Goal: Transaction & Acquisition: Subscribe to service/newsletter

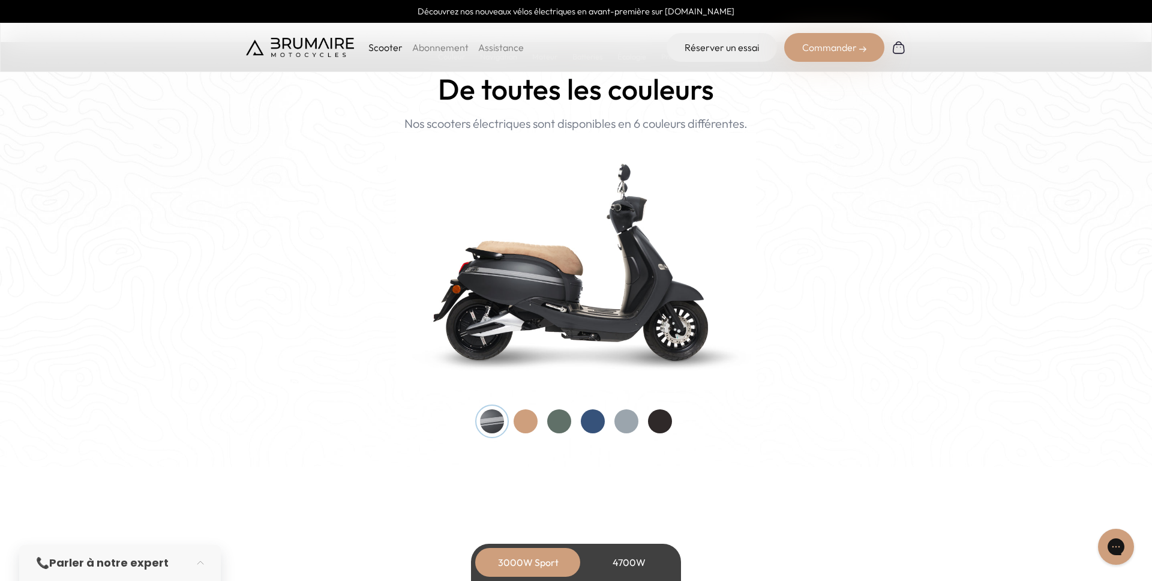
scroll to position [1163, 0]
click at [561, 419] on div at bounding box center [559, 421] width 24 height 24
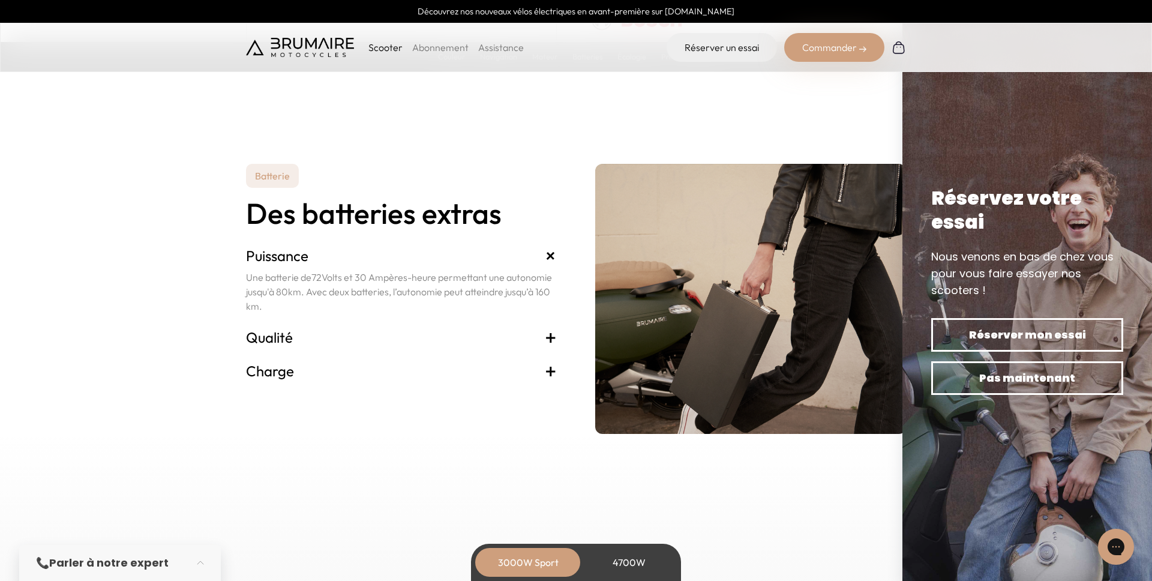
scroll to position [2416, 0]
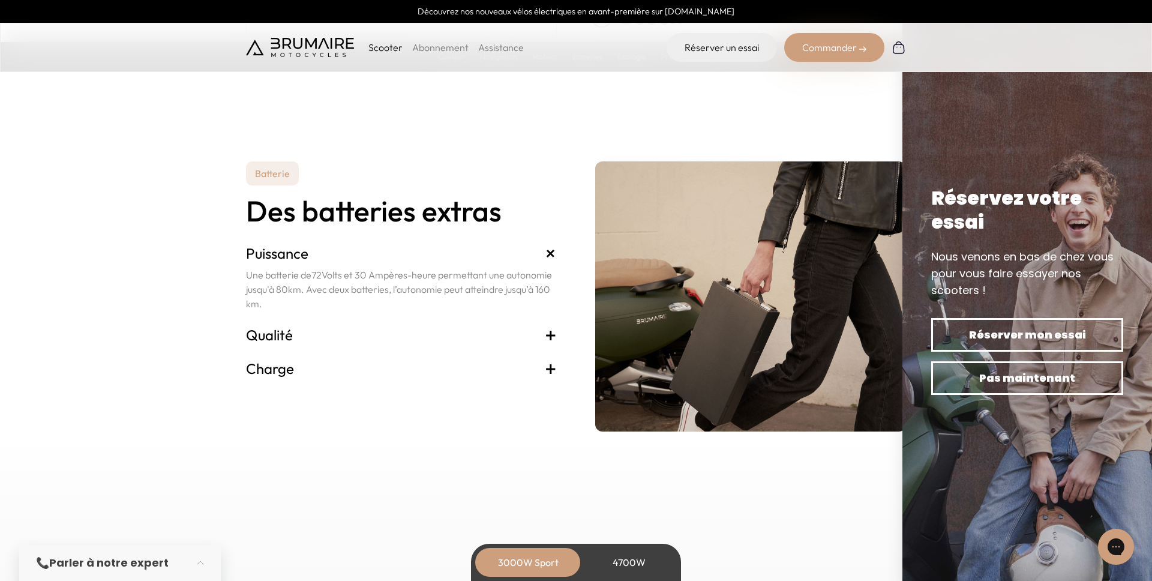
click at [450, 47] on link "Abonnement" at bounding box center [440, 47] width 56 height 12
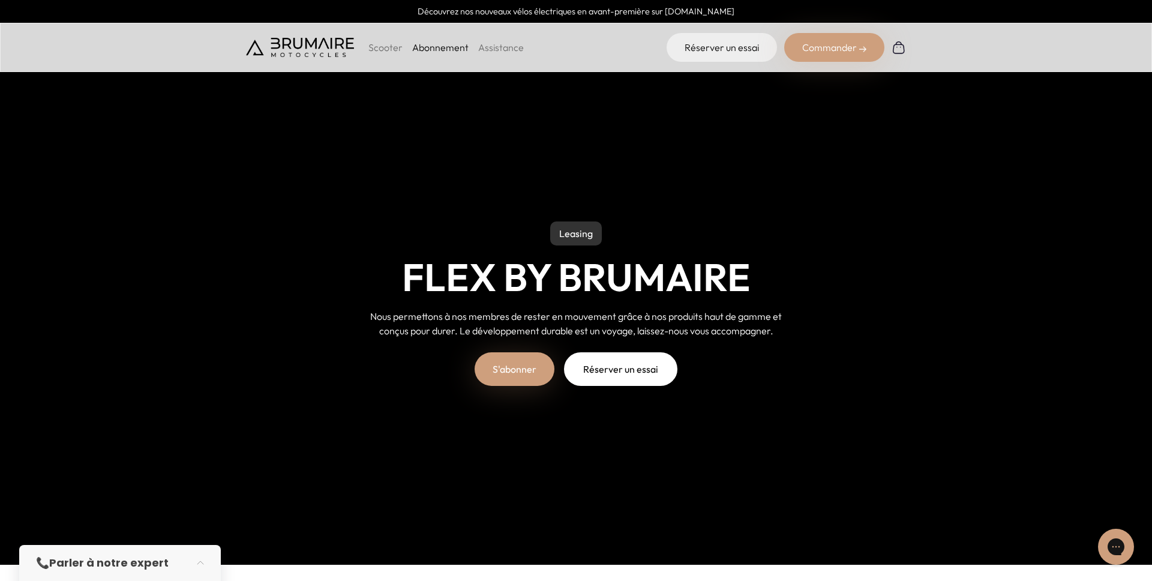
scroll to position [17, 0]
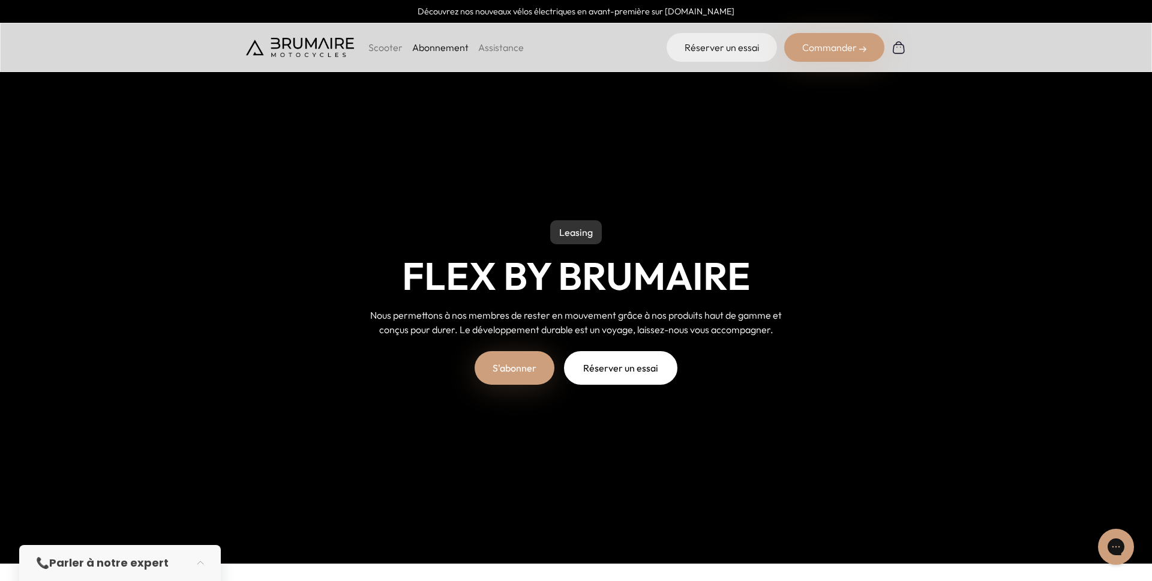
click at [530, 367] on link "S'abonner" at bounding box center [514, 368] width 80 height 34
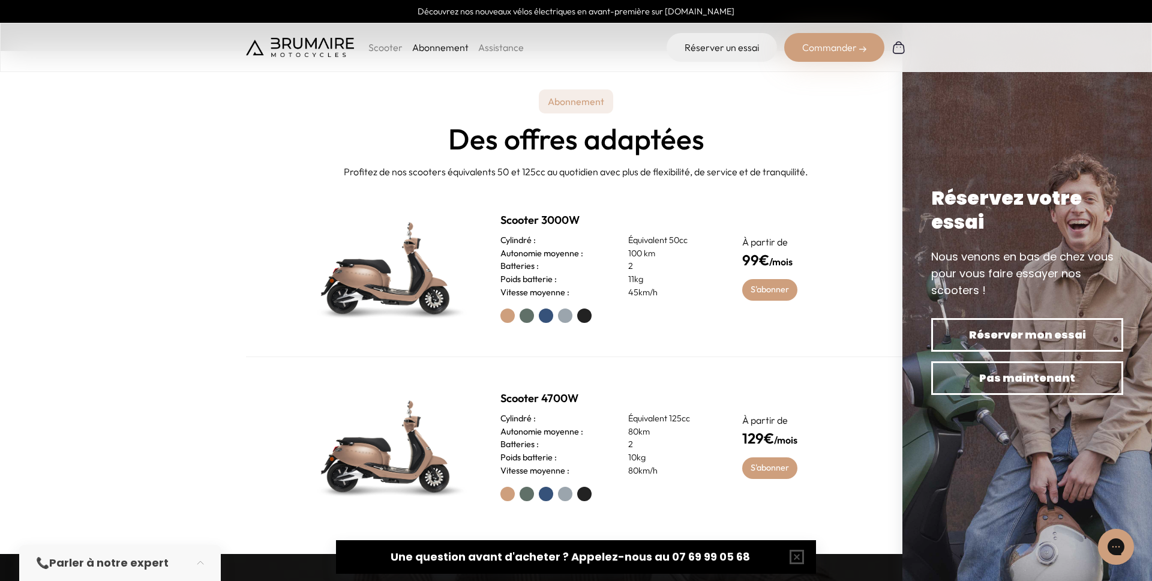
scroll to position [549, 0]
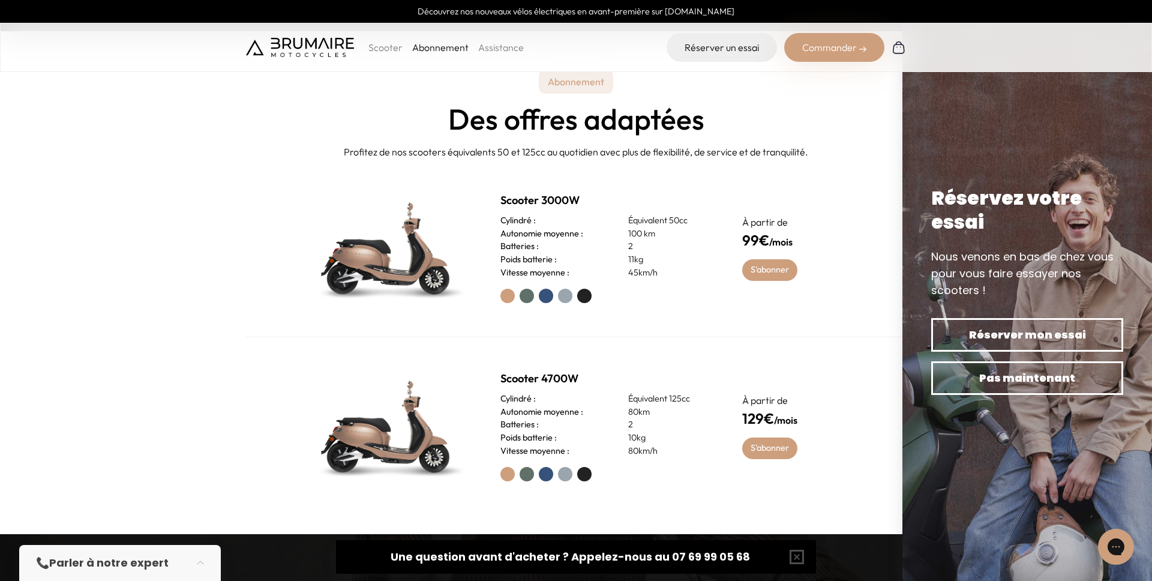
click at [527, 294] on label at bounding box center [526, 296] width 14 height 14
click at [549, 295] on label at bounding box center [546, 296] width 14 height 14
click at [569, 295] on label at bounding box center [565, 296] width 14 height 14
click at [583, 293] on label at bounding box center [584, 296] width 14 height 14
click at [510, 296] on label at bounding box center [507, 296] width 14 height 14
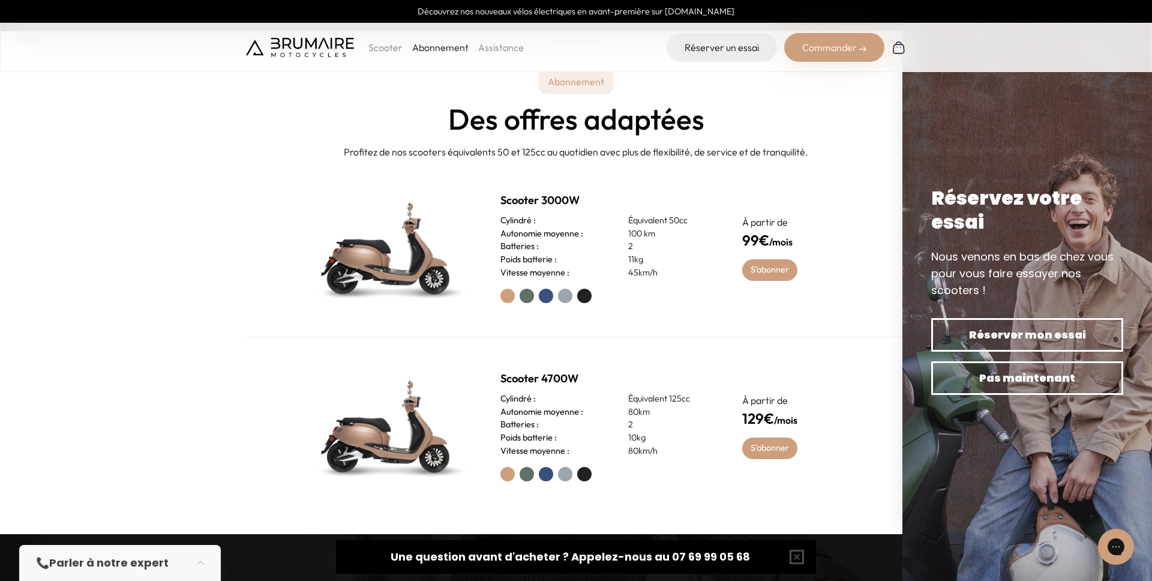
click at [526, 295] on label at bounding box center [526, 296] width 14 height 14
click at [542, 293] on label at bounding box center [546, 296] width 14 height 14
click at [569, 295] on label at bounding box center [565, 296] width 14 height 14
click at [588, 295] on label at bounding box center [584, 296] width 14 height 14
click at [527, 295] on label at bounding box center [526, 296] width 14 height 14
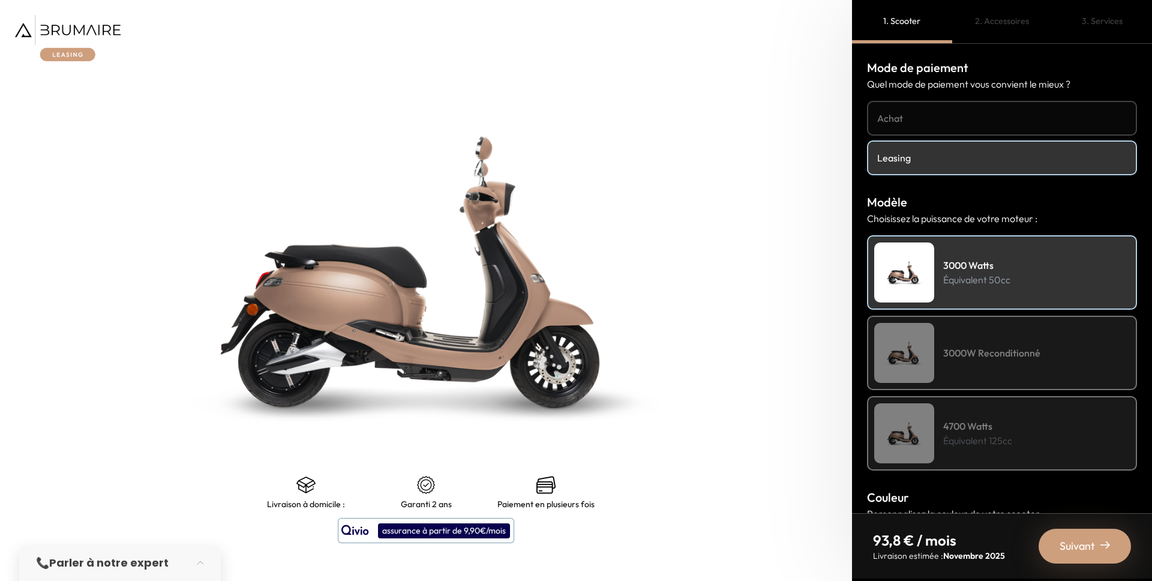
click at [983, 343] on div "3000W Reconditionné" at bounding box center [1002, 353] width 270 height 74
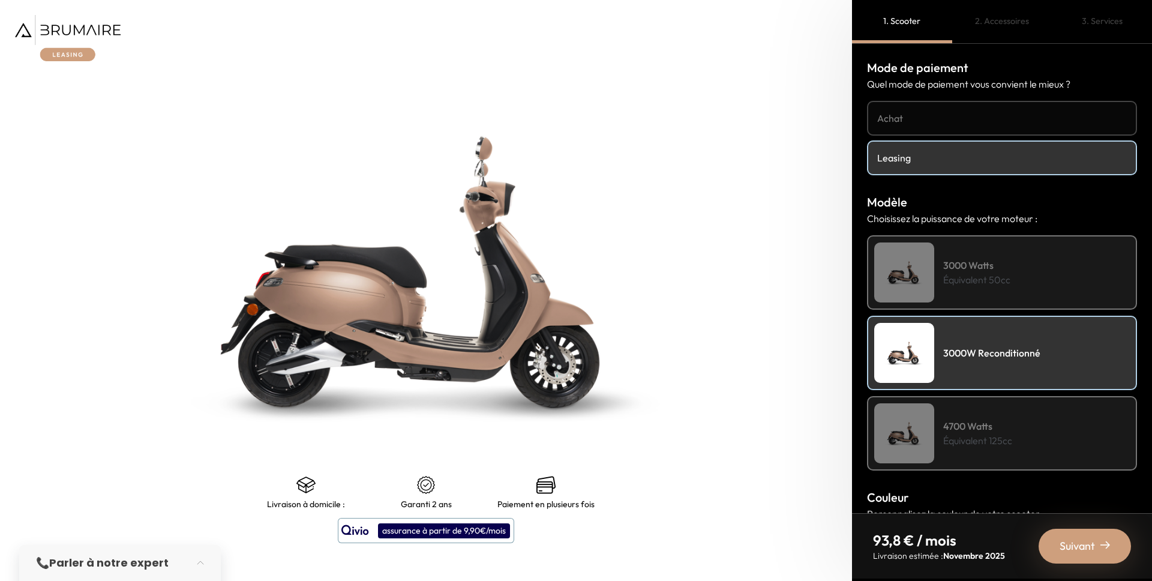
click at [963, 410] on div "4700 Watts Équivalent 125cc" at bounding box center [1002, 433] width 270 height 74
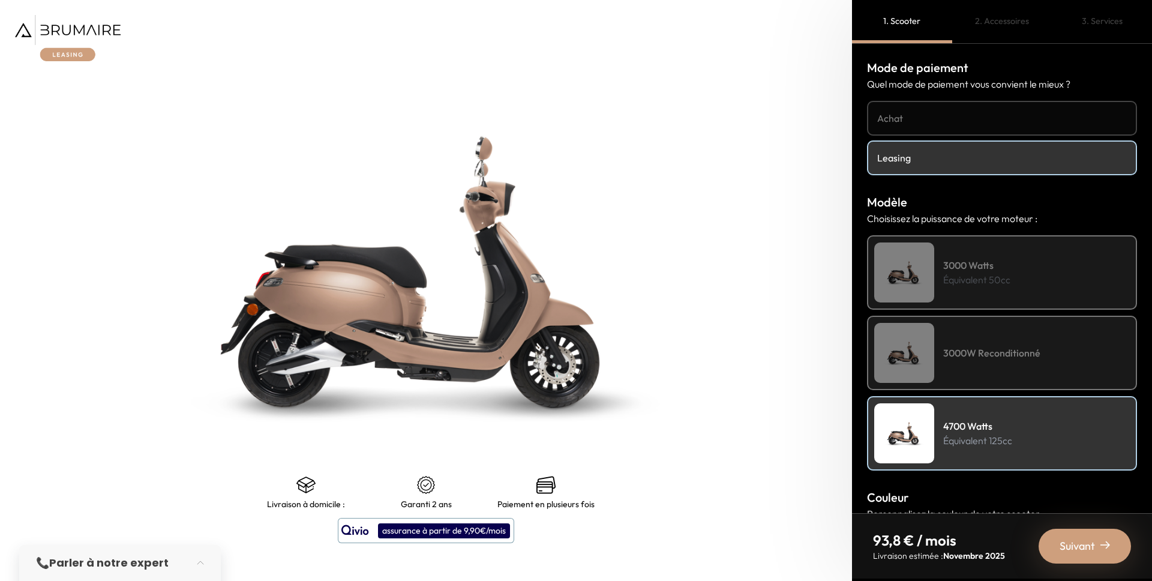
click at [959, 272] on p "Équivalent 50cc" at bounding box center [976, 279] width 67 height 14
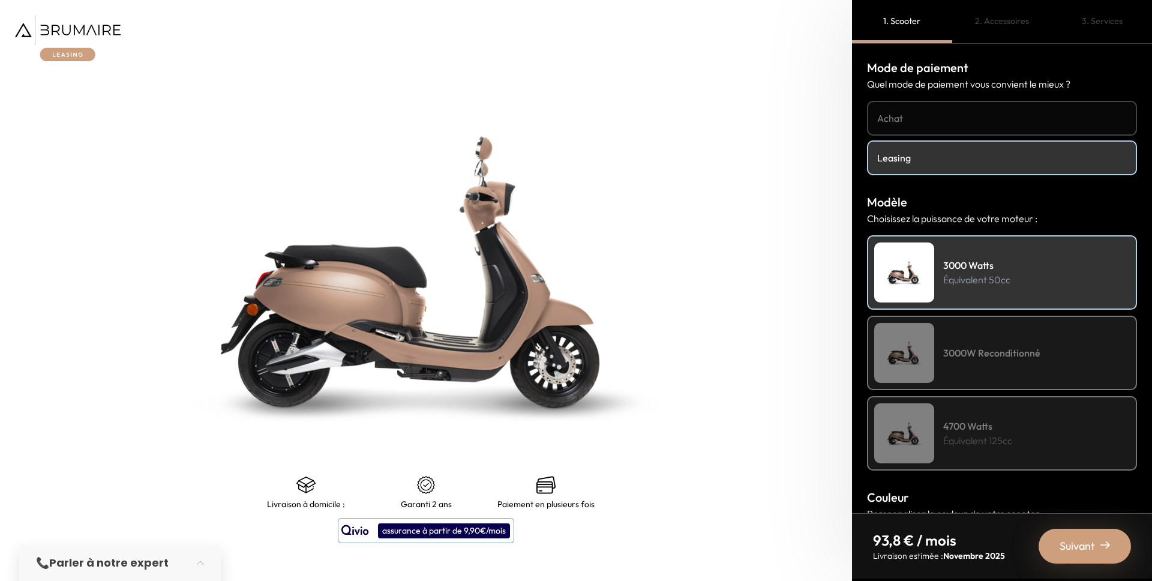
click at [915, 119] on h4 "Achat" at bounding box center [1002, 118] width 250 height 14
